Goal: Find specific page/section: Find specific page/section

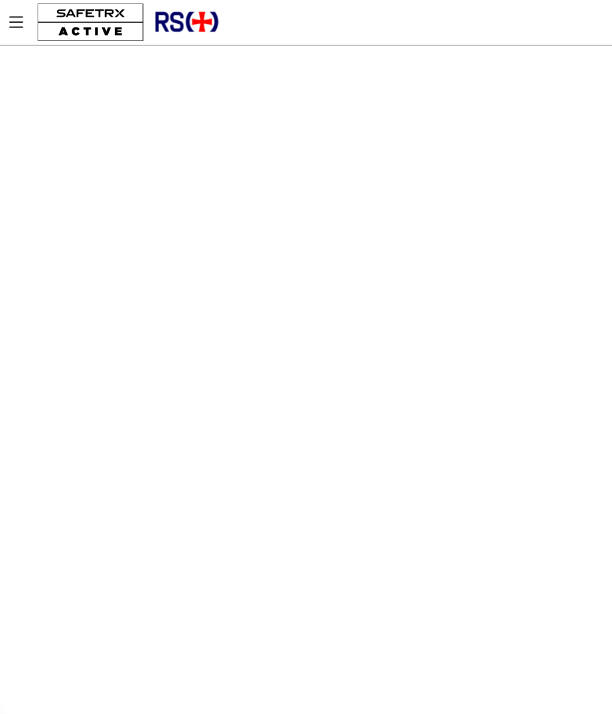
click at [14, 26] on icon "Menu" at bounding box center [16, 22] width 20 height 20
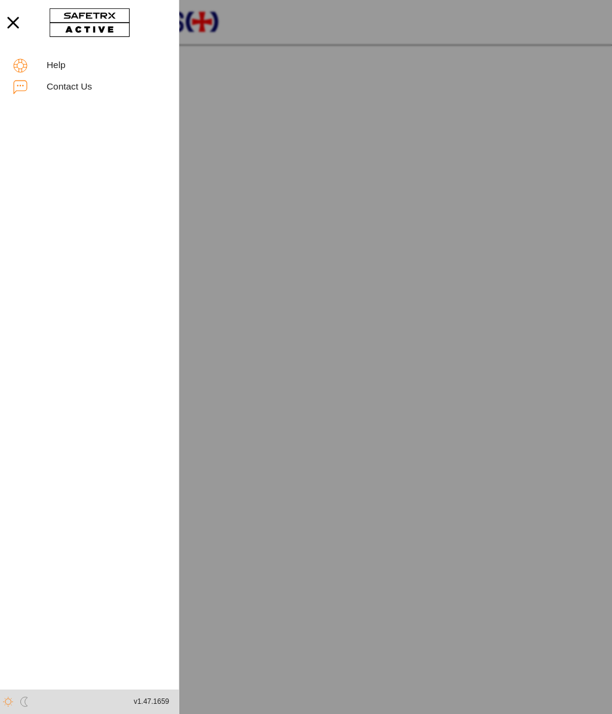
click at [7, 26] on icon "button" at bounding box center [13, 23] width 26 height 26
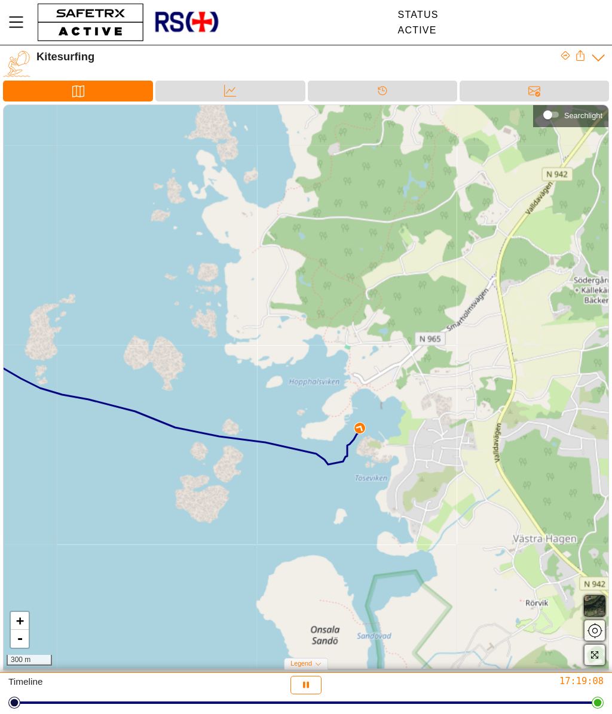
click at [241, 84] on div "Data" at bounding box center [230, 91] width 24 height 18
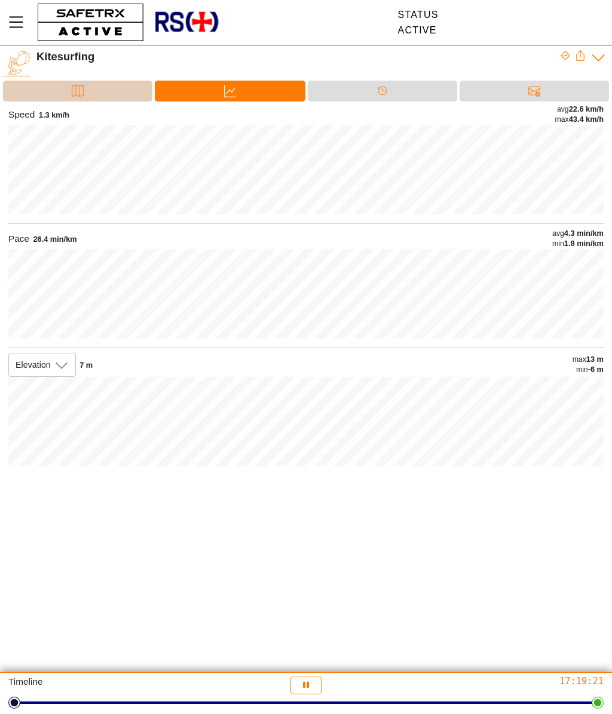
click at [113, 91] on div "Map" at bounding box center [77, 91] width 149 height 21
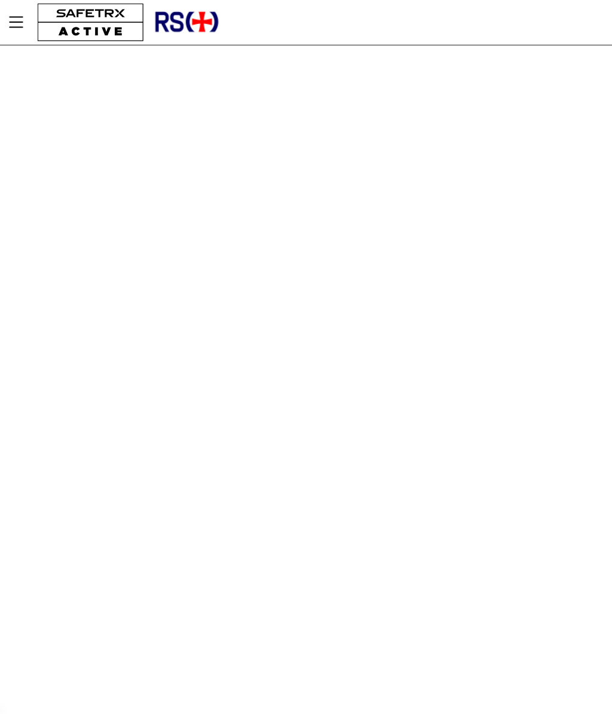
click at [380, 296] on div "Help Contact Us v1.47.1659 Contacts" at bounding box center [306, 357] width 612 height 714
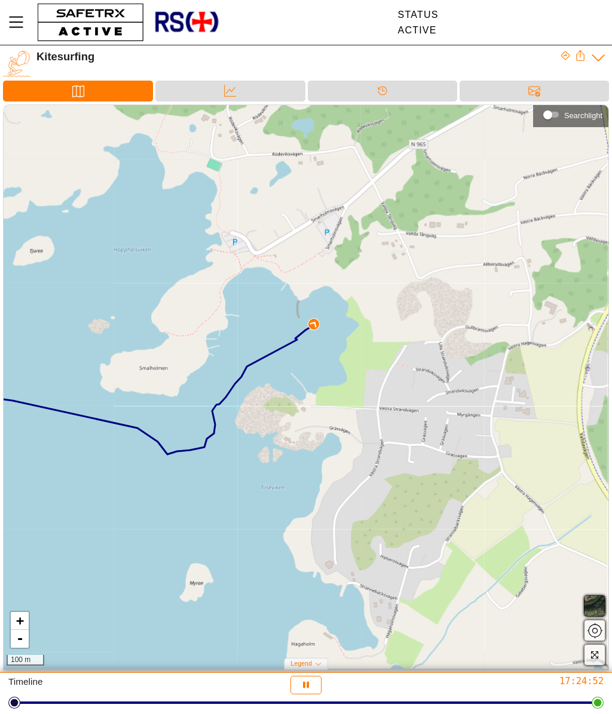
click at [235, 89] on icon at bounding box center [230, 91] width 12 height 12
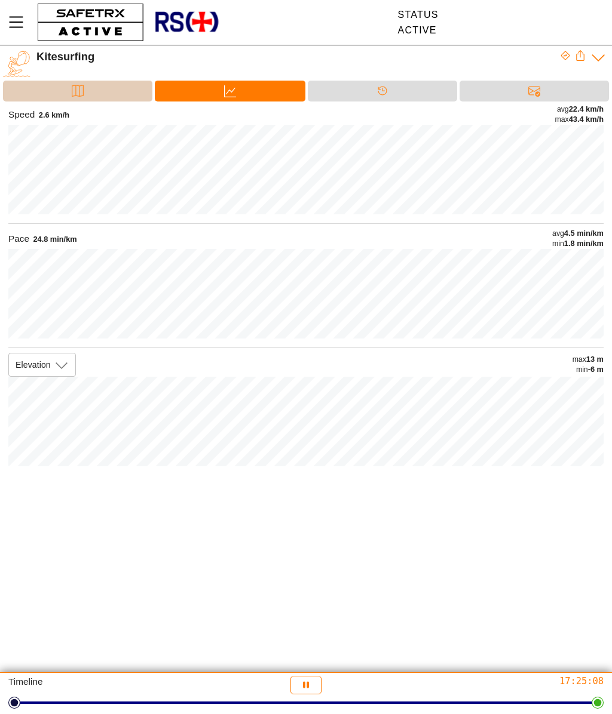
click at [95, 83] on div "Map" at bounding box center [77, 91] width 149 height 21
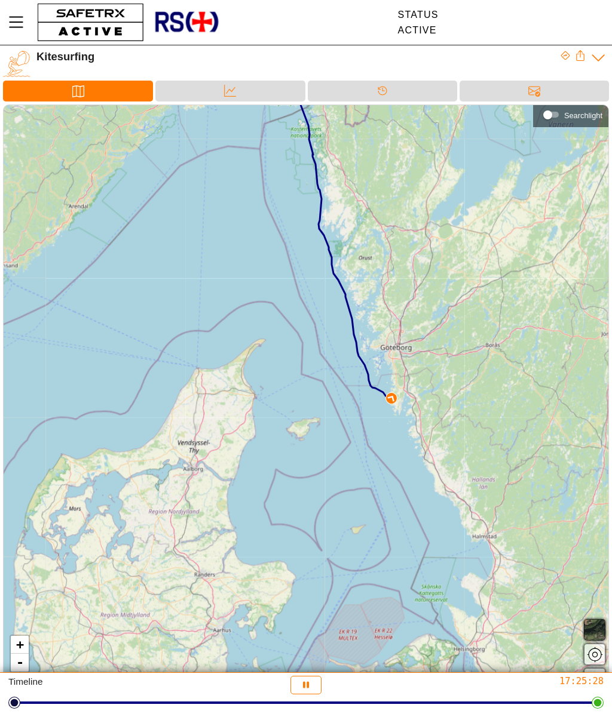
click at [407, 425] on div "+ - 30 km" at bounding box center [306, 399] width 604 height 588
click at [416, 363] on div "+ - 30 km" at bounding box center [306, 399] width 604 height 588
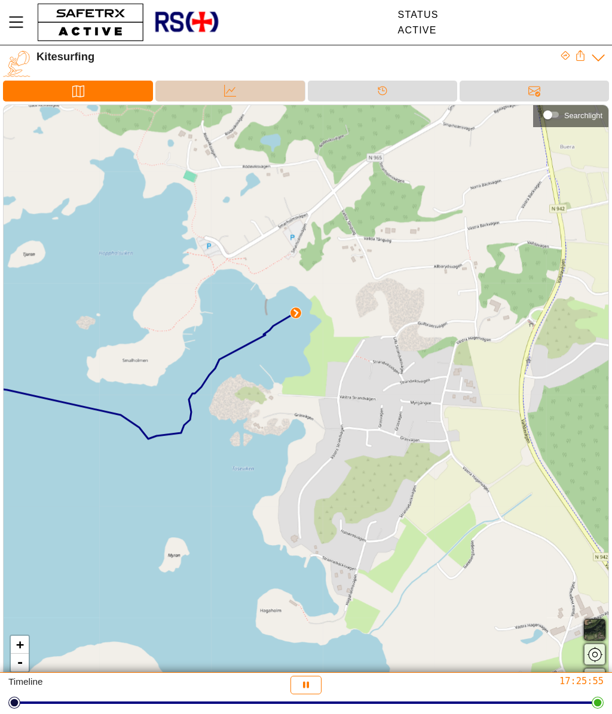
click at [236, 93] on div "Data" at bounding box center [230, 91] width 24 height 18
